Goal: Information Seeking & Learning: Learn about a topic

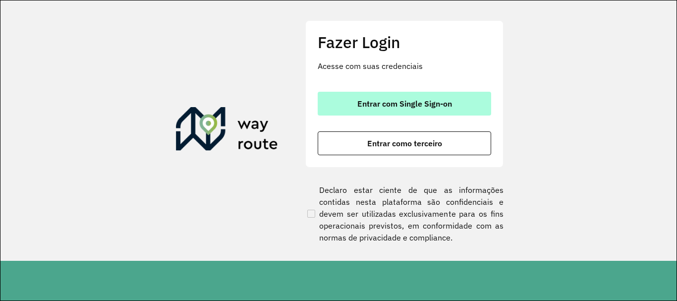
click at [386, 100] on span "Entrar com Single Sign-on" at bounding box center [404, 104] width 95 height 8
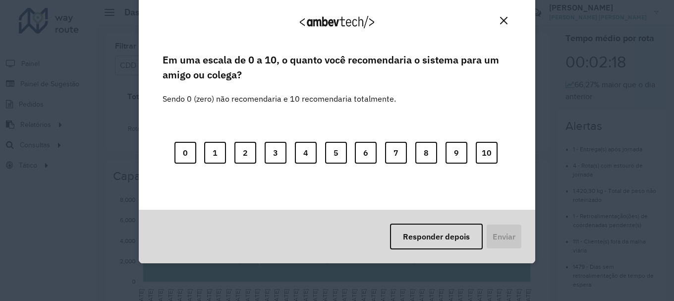
click at [498, 21] on button "Close" at bounding box center [503, 20] width 15 height 15
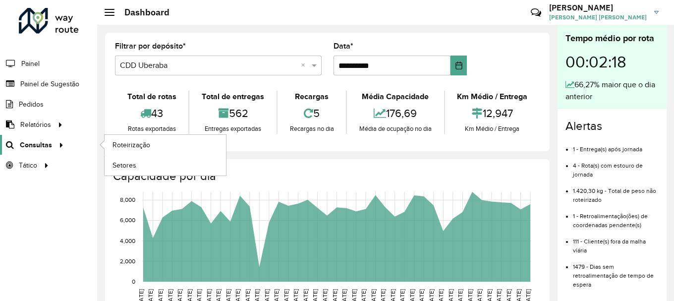
click at [56, 144] on icon at bounding box center [60, 144] width 8 height 15
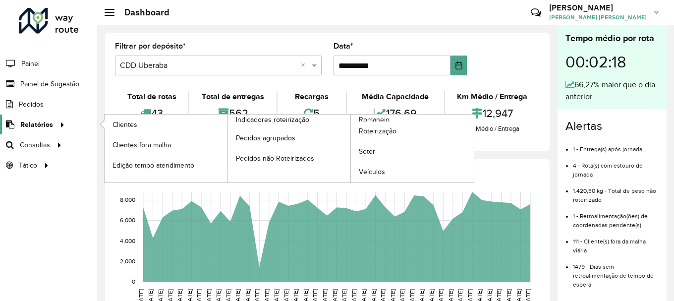
click at [50, 127] on span "Relatórios" at bounding box center [36, 124] width 33 height 10
click at [360, 153] on span "Setor" at bounding box center [367, 151] width 17 height 10
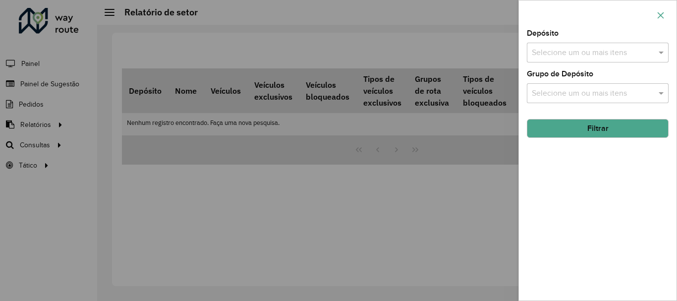
click at [664, 11] on icon "button" at bounding box center [661, 15] width 8 height 8
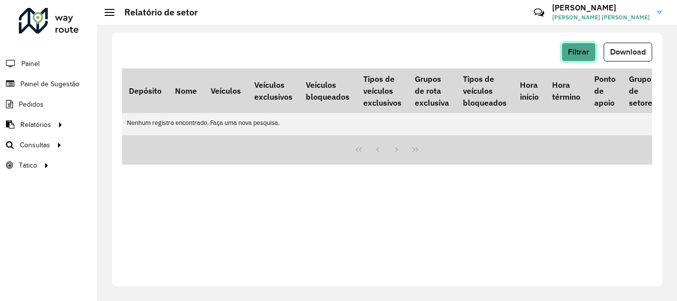
click at [571, 45] on button "Filtrar" at bounding box center [579, 52] width 34 height 19
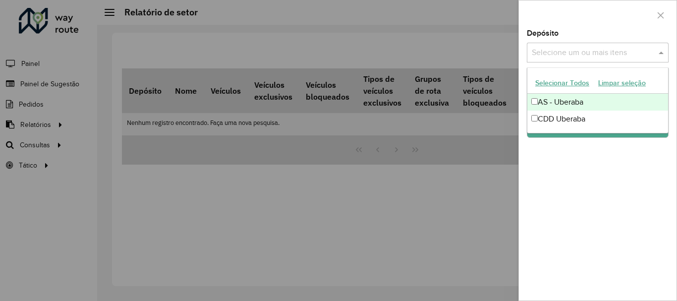
click at [597, 52] on input "text" at bounding box center [592, 53] width 127 height 12
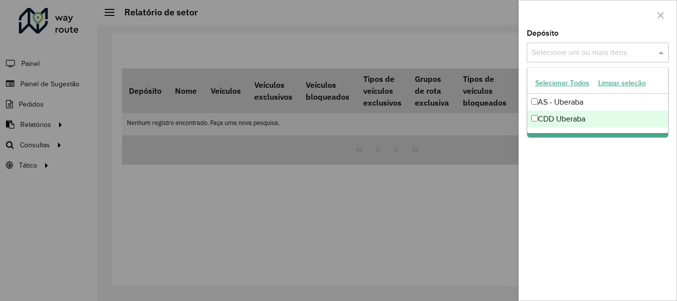
click at [566, 114] on div "CDD Uberaba" at bounding box center [597, 119] width 141 height 17
click at [604, 145] on div "Depósito Selecione um ou mais itens CDD Uberaba × × Grupo de Depósito Selecione…" at bounding box center [598, 165] width 158 height 271
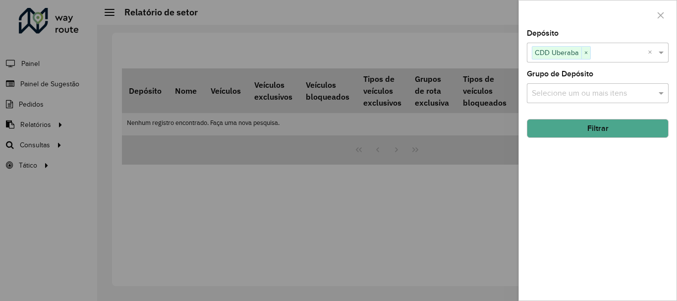
click at [596, 131] on button "Filtrar" at bounding box center [598, 128] width 142 height 19
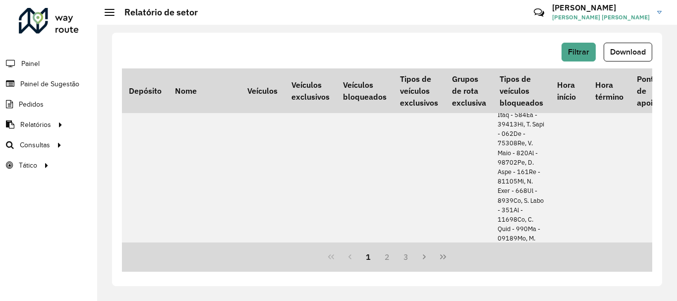
scroll to position [843, 0]
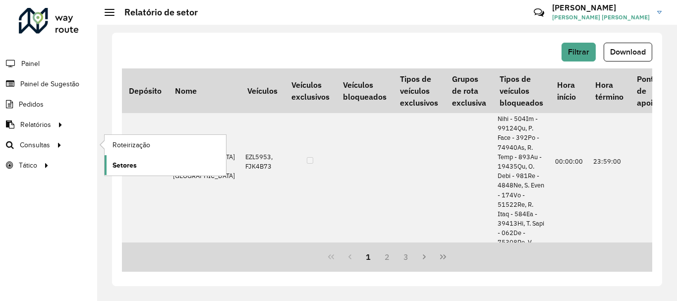
click at [114, 168] on span "Setores" at bounding box center [125, 165] width 24 height 10
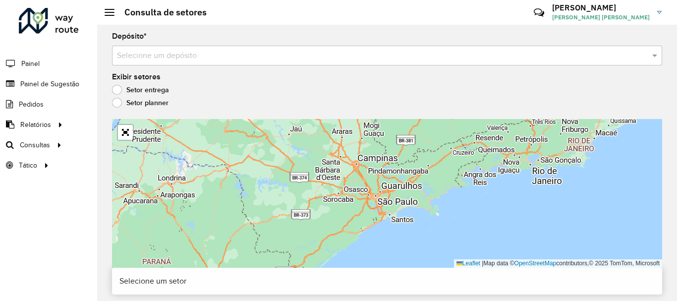
click at [120, 102] on label "Setor planner" at bounding box center [140, 103] width 57 height 10
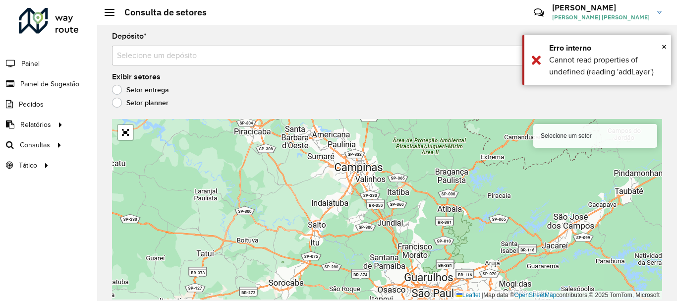
click at [115, 87] on label "Setor entrega" at bounding box center [140, 90] width 57 height 10
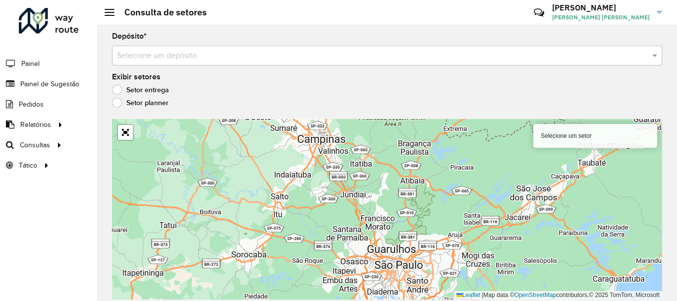
click at [381, 70] on div "Depósito * Selecione um depósito Exibir setores Setor entrega Setor planner Sel…" at bounding box center [387, 163] width 580 height 276
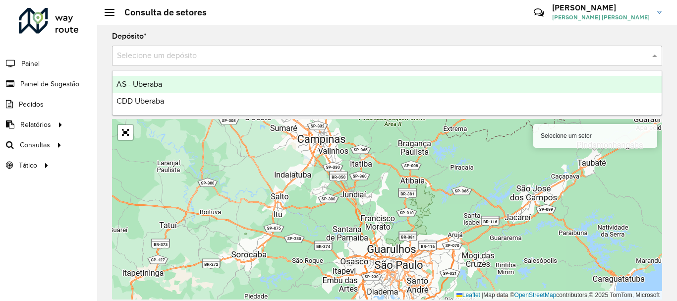
click at [352, 62] on div "Selecione um depósito" at bounding box center [387, 56] width 550 height 20
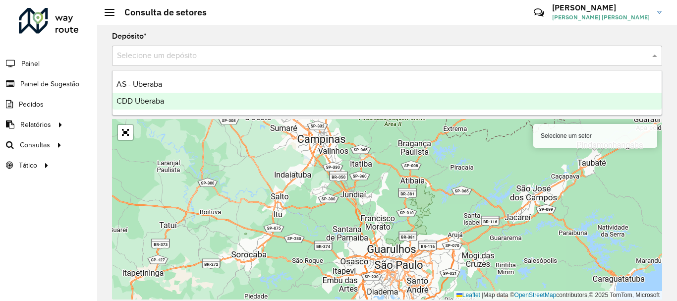
click at [155, 99] on span "CDD Uberaba" at bounding box center [141, 101] width 48 height 8
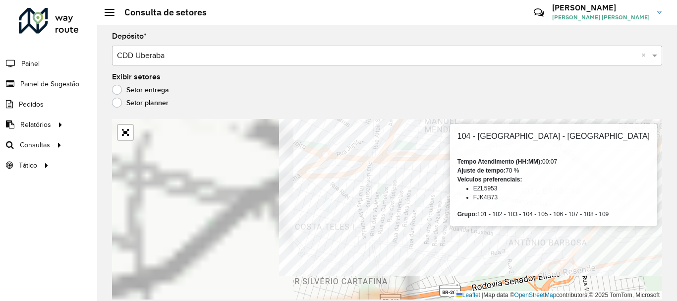
click at [577, 206] on div "104 - Uberaba - Abadia Tempo Atendimento (HH:MM): 00:07 Ajuste de tempo: 70 % V…" at bounding box center [387, 209] width 550 height 180
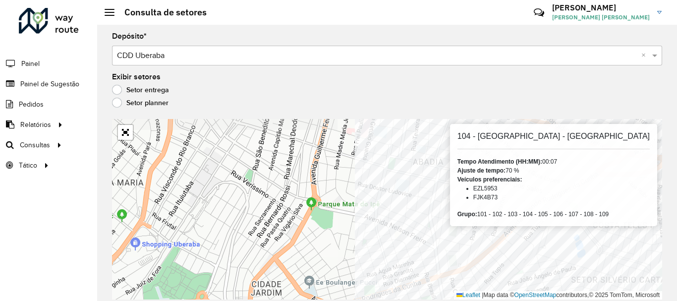
click at [573, 207] on div "104 - Uberaba - Abadia Tempo Atendimento (HH:MM): 00:07 Ajuste de tempo: 70 % V…" at bounding box center [387, 209] width 550 height 180
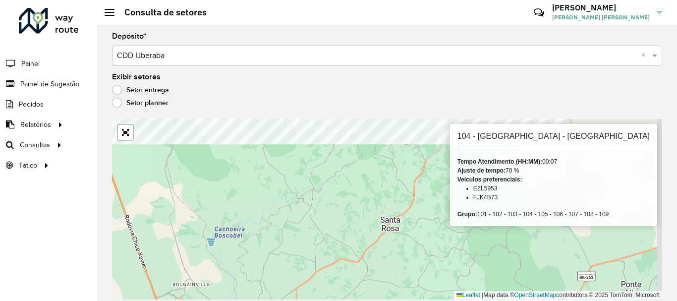
click at [213, 111] on formly-group "Depósito * Selecione um depósito × CDD Uberaba × Exibir setores Setor entrega S…" at bounding box center [387, 166] width 550 height 267
